Goal: Information Seeking & Learning: Learn about a topic

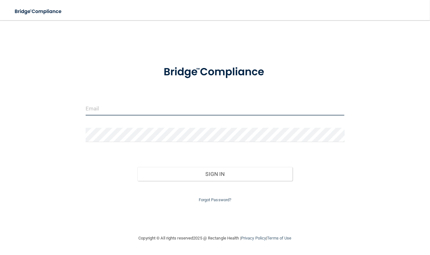
click at [172, 107] on input "email" at bounding box center [215, 108] width 259 height 14
type input "[EMAIL_ADDRESS][DOMAIN_NAME]"
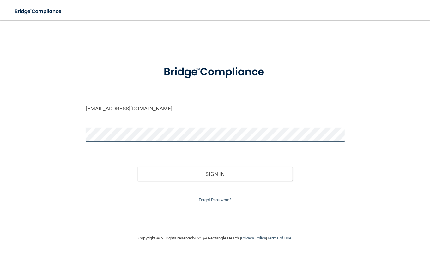
click at [138, 167] on button "Sign In" at bounding box center [216, 174] width 156 height 14
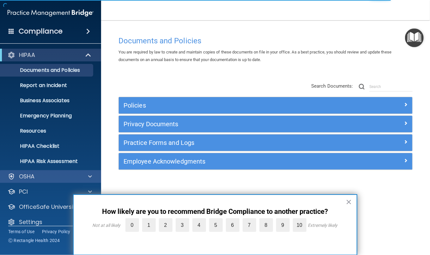
click at [87, 173] on div at bounding box center [89, 177] width 16 height 8
click at [88, 174] on span at bounding box center [90, 177] width 4 height 8
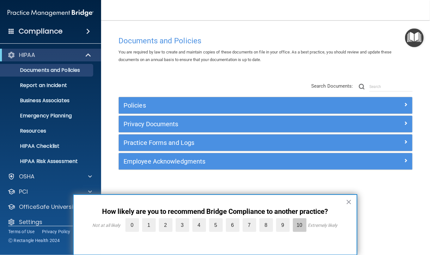
click at [301, 225] on label "10" at bounding box center [300, 225] width 14 height 14
click at [285, 220] on input "10" at bounding box center [285, 220] width 0 height 0
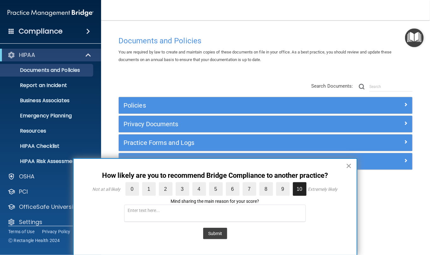
click at [351, 165] on button "×" at bounding box center [349, 166] width 6 height 10
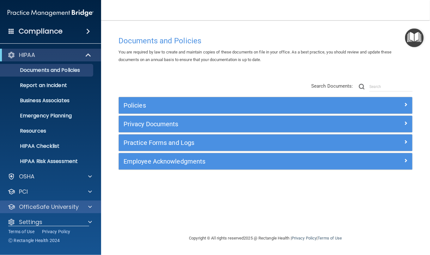
click at [89, 202] on div "OfficeSafe University" at bounding box center [50, 206] width 101 height 13
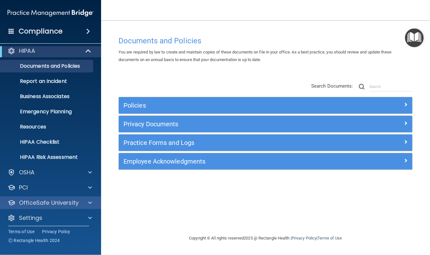
scroll to position [7, 0]
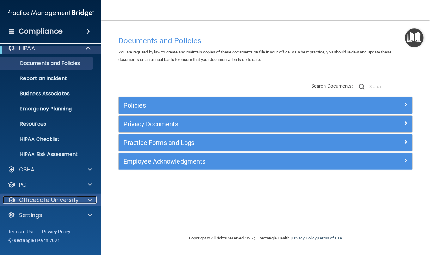
click at [90, 197] on span at bounding box center [90, 200] width 4 height 8
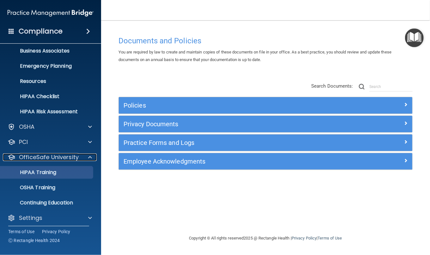
scroll to position [52, 0]
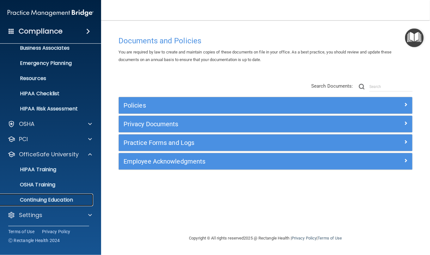
click at [36, 199] on p "Continuing Education" at bounding box center [47, 200] width 86 height 6
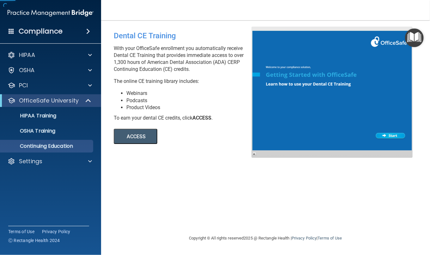
click at [145, 137] on button "ACCESS" at bounding box center [136, 136] width 44 height 15
